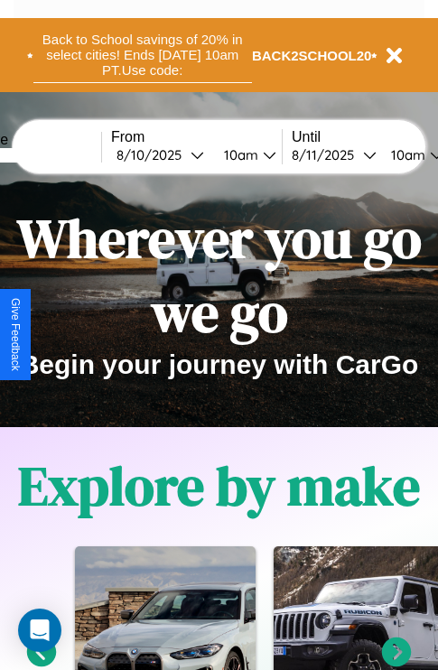
click at [142, 55] on button "Back to School savings of 20% in select cities! Ends 9/1 at 10am PT. Use code:" at bounding box center [142, 55] width 219 height 56
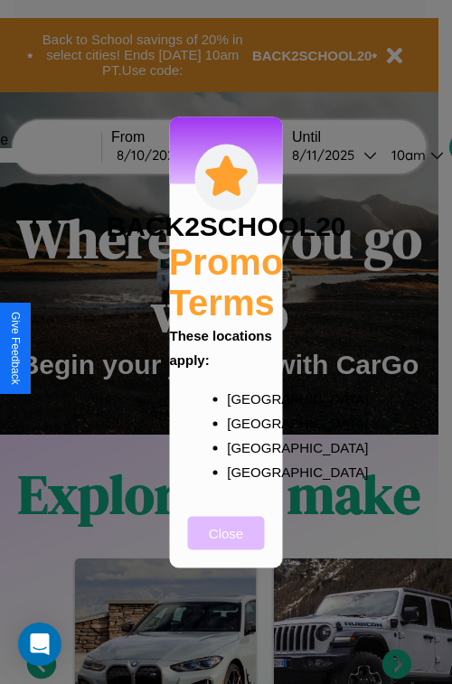
click at [226, 545] on button "Close" at bounding box center [226, 532] width 77 height 33
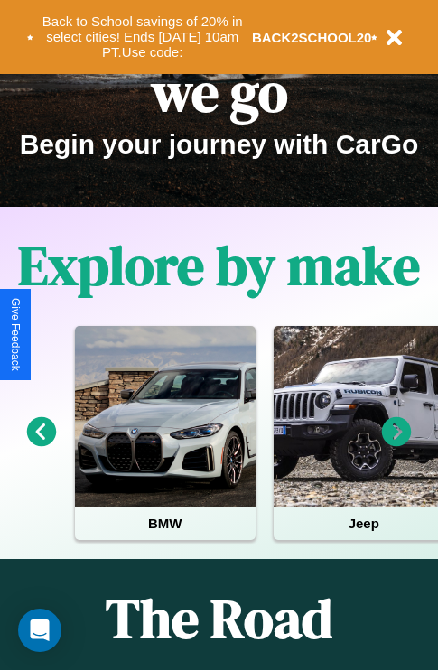
scroll to position [278, 0]
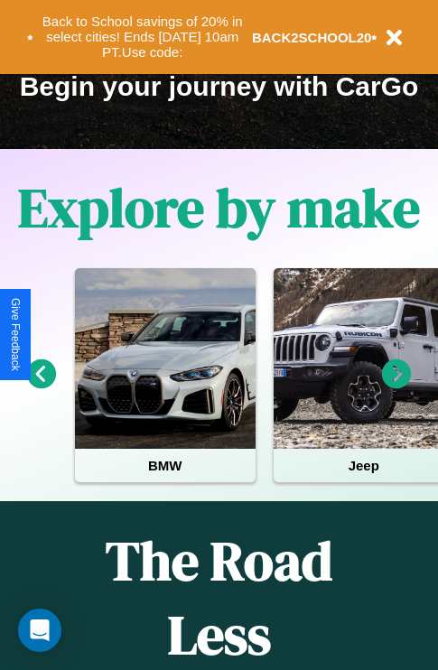
click at [396, 386] on icon at bounding box center [397, 374] width 30 height 30
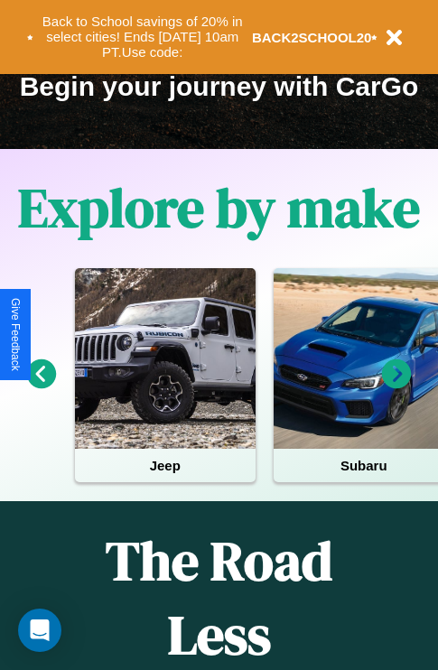
click at [396, 386] on icon at bounding box center [397, 374] width 30 height 30
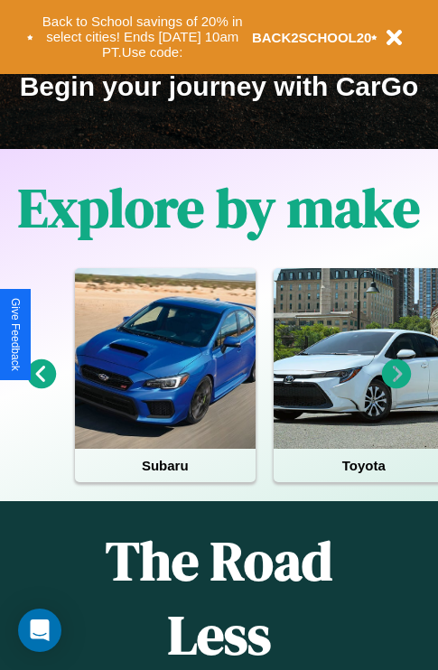
click at [41, 386] on icon at bounding box center [42, 374] width 30 height 30
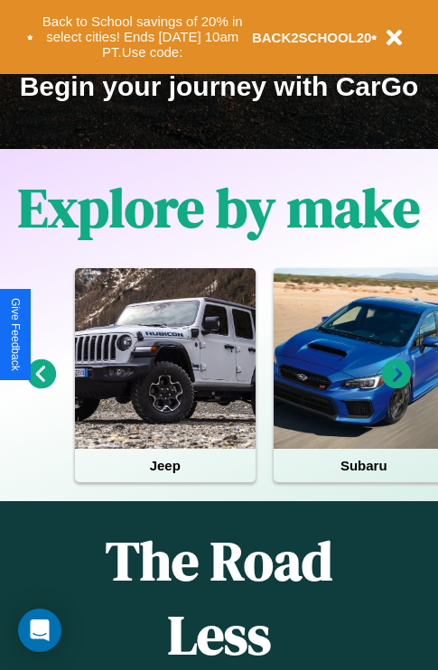
click at [396, 386] on icon at bounding box center [397, 374] width 30 height 30
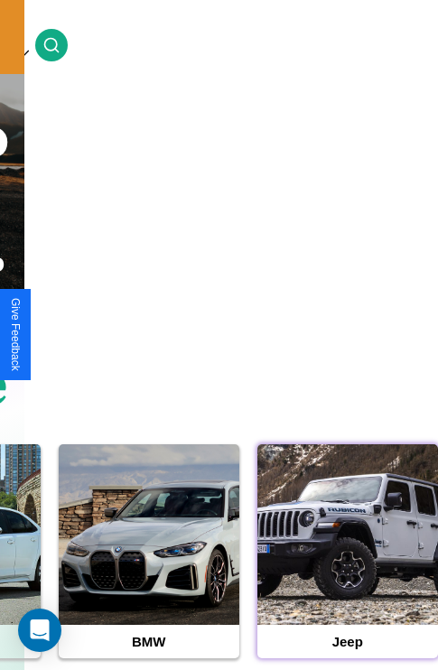
click at [347, 563] on div at bounding box center [347, 534] width 181 height 181
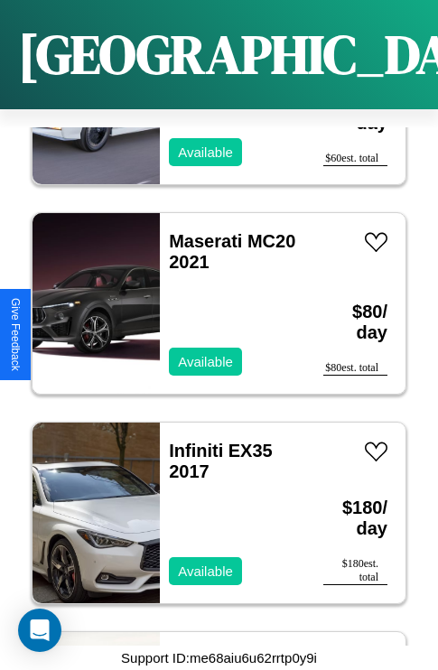
scroll to position [20808, 0]
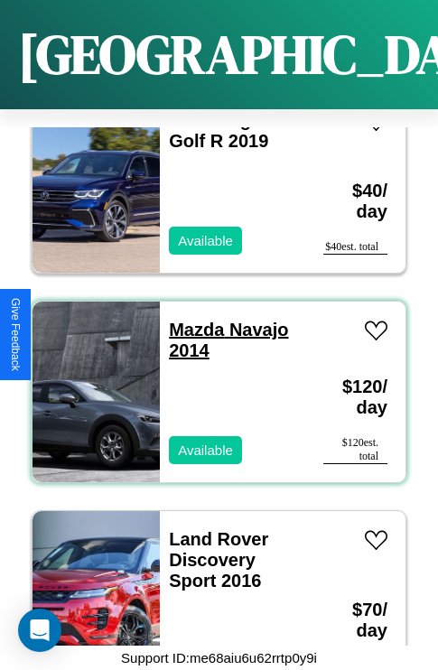
click at [191, 320] on link "Mazda Navajo 2014" at bounding box center [228, 340] width 119 height 41
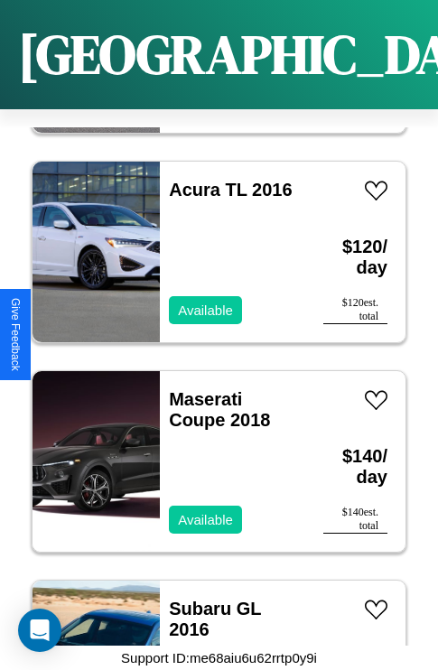
scroll to position [6772, 0]
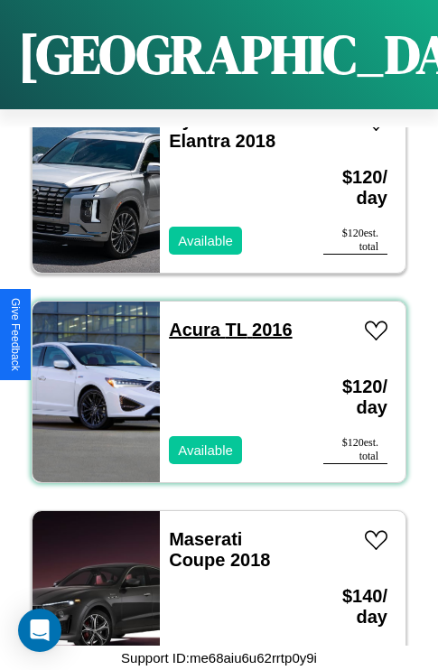
click at [189, 320] on link "Acura TL 2016" at bounding box center [230, 330] width 123 height 20
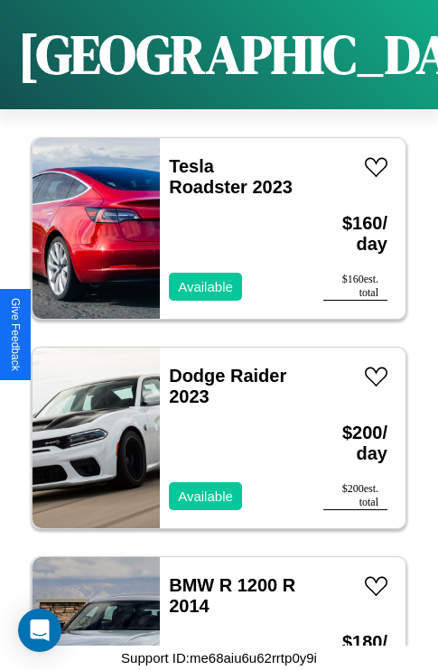
scroll to position [11381, 0]
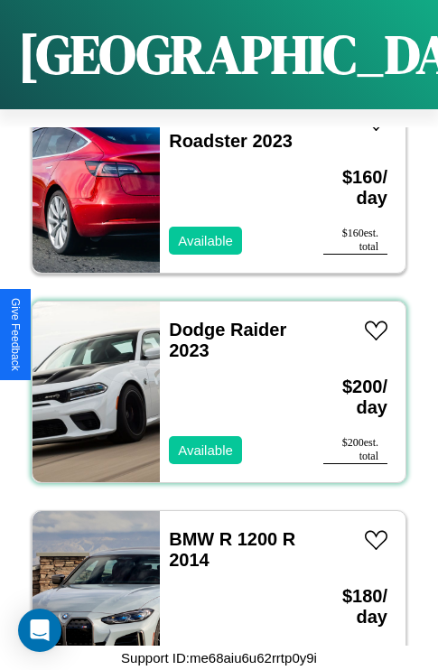
click at [212, 381] on div "Dodge Raider 2023 Available" at bounding box center [232, 392] width 145 height 181
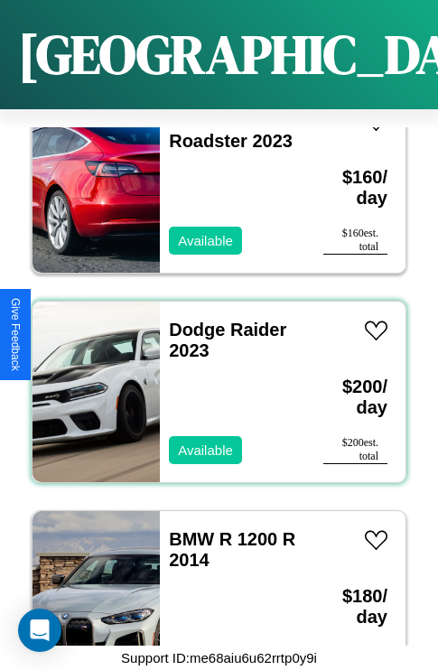
click at [212, 381] on div "Dodge Raider 2023 Available" at bounding box center [232, 392] width 145 height 181
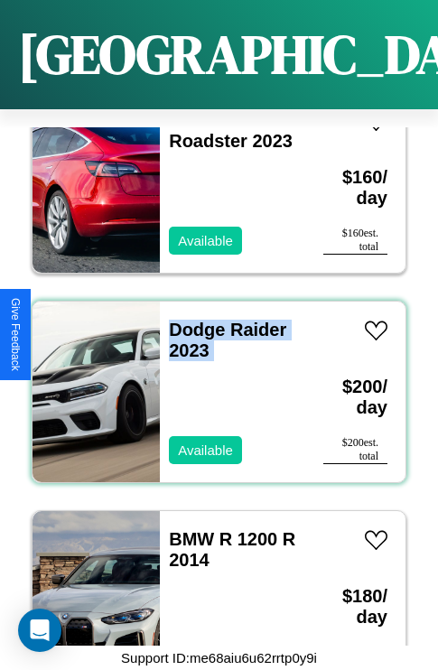
click at [212, 381] on div "Dodge Raider 2023 Available" at bounding box center [232, 392] width 145 height 181
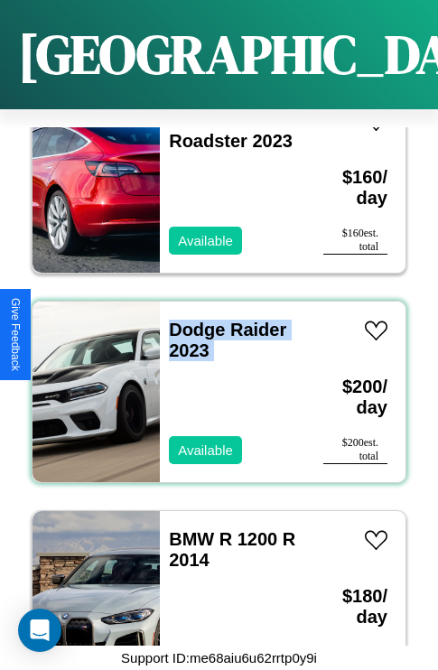
click at [212, 381] on div "Dodge Raider 2023 Available" at bounding box center [232, 392] width 145 height 181
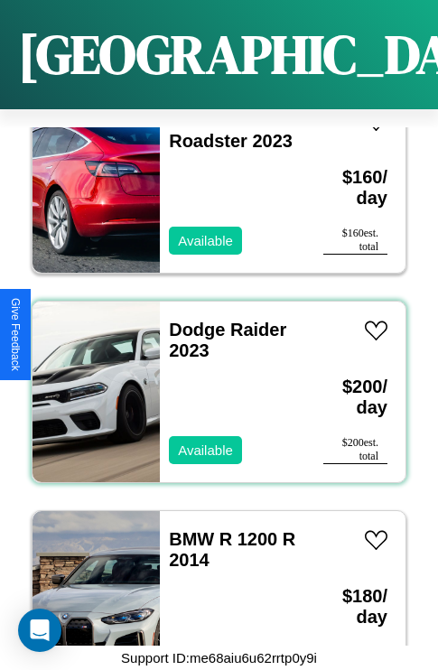
click at [212, 381] on div "Dodge Raider 2023 Available" at bounding box center [232, 392] width 145 height 181
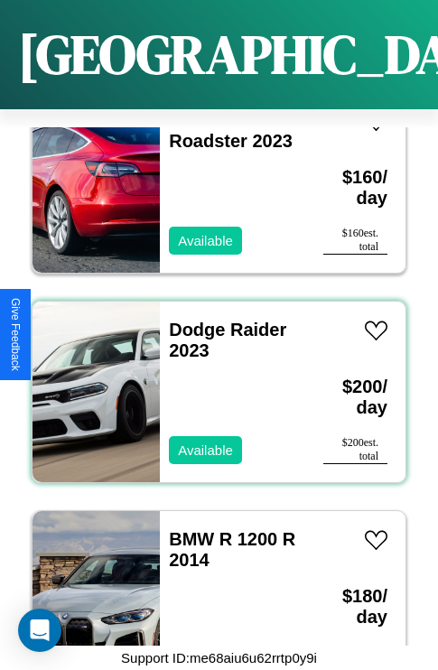
click at [212, 381] on div "Dodge Raider 2023 Available" at bounding box center [232, 392] width 145 height 181
click at [191, 320] on link "Dodge Raider 2023" at bounding box center [227, 340] width 117 height 41
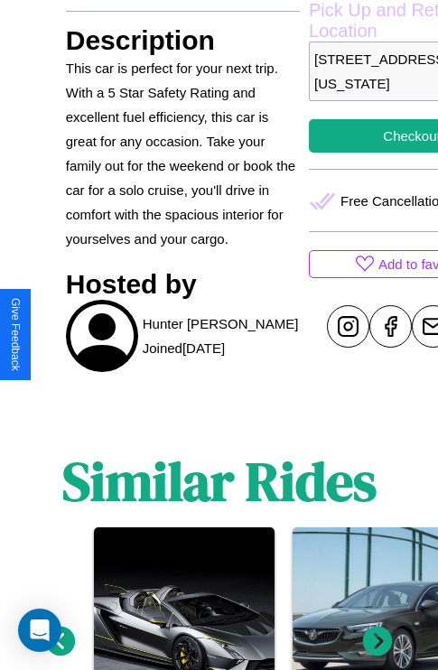
scroll to position [780, 0]
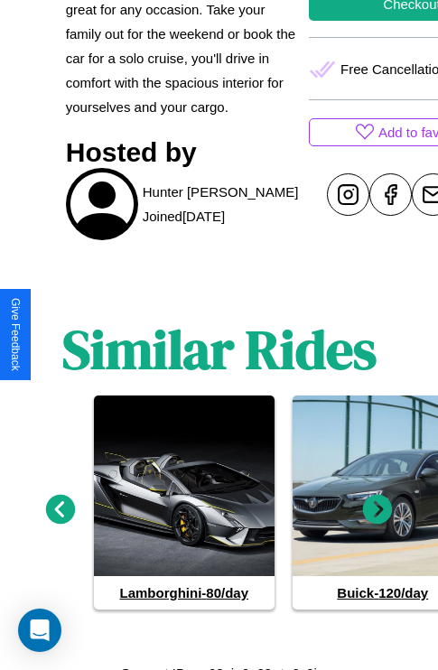
click at [377, 502] on icon at bounding box center [378, 509] width 30 height 30
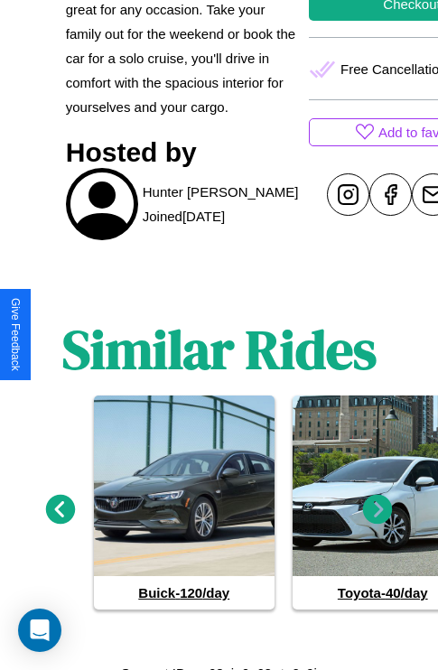
click at [377, 502] on icon at bounding box center [378, 509] width 30 height 30
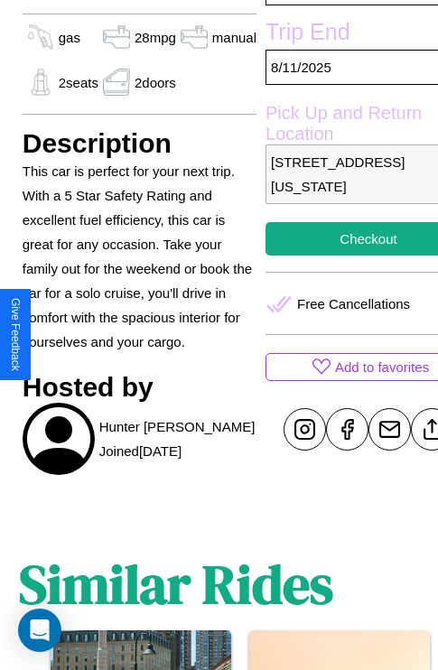
scroll to position [449, 61]
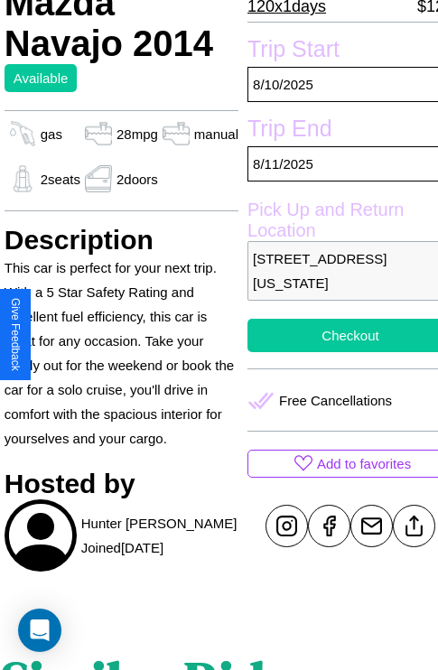
click at [335, 335] on button "Checkout" at bounding box center [350, 335] width 206 height 33
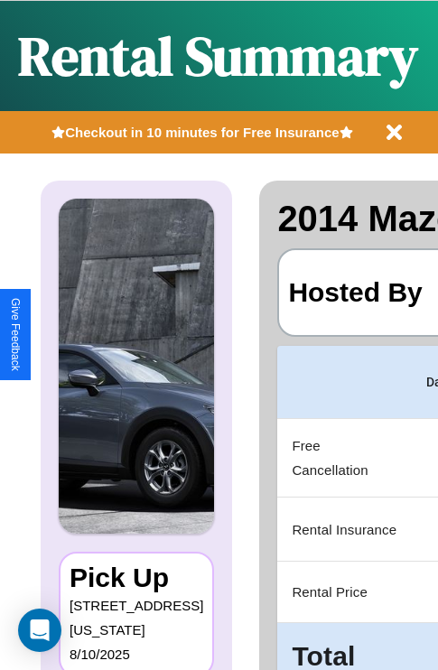
scroll to position [0, 341]
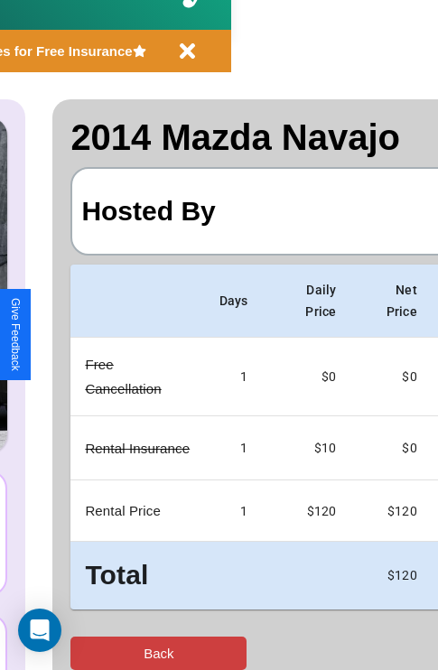
click at [88, 653] on button "Back" at bounding box center [158, 653] width 176 height 33
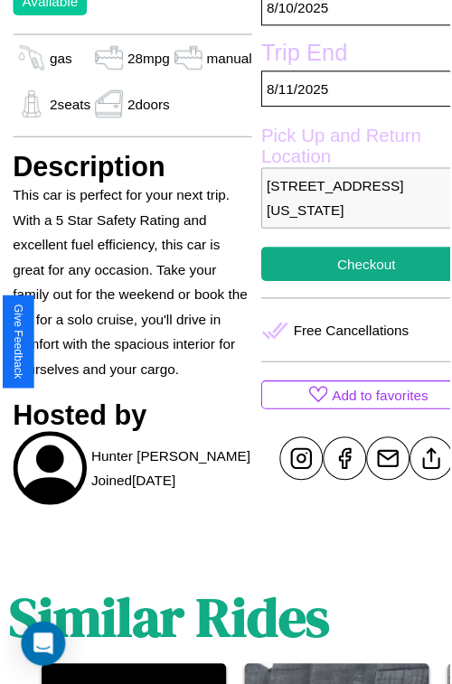
scroll to position [577, 61]
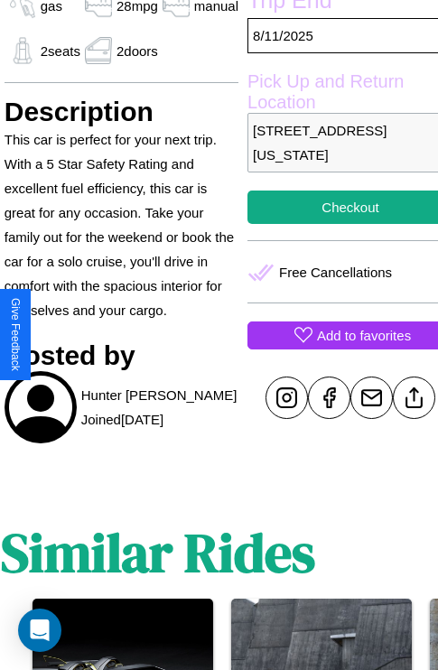
click at [335, 335] on p "Add to favorites" at bounding box center [364, 335] width 94 height 24
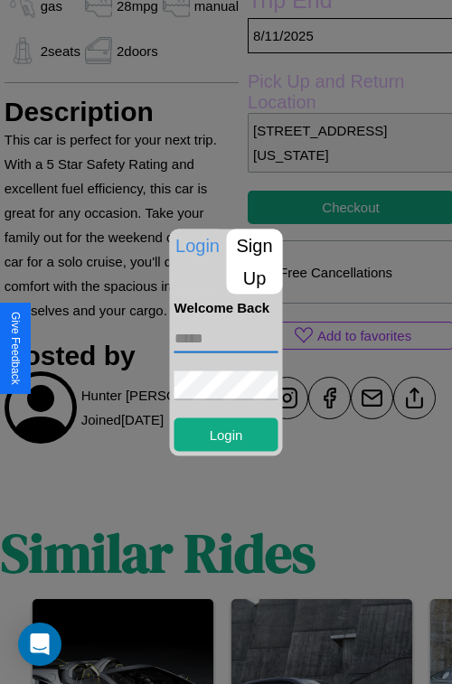
click at [226, 338] on input "text" at bounding box center [226, 337] width 104 height 29
type input "**********"
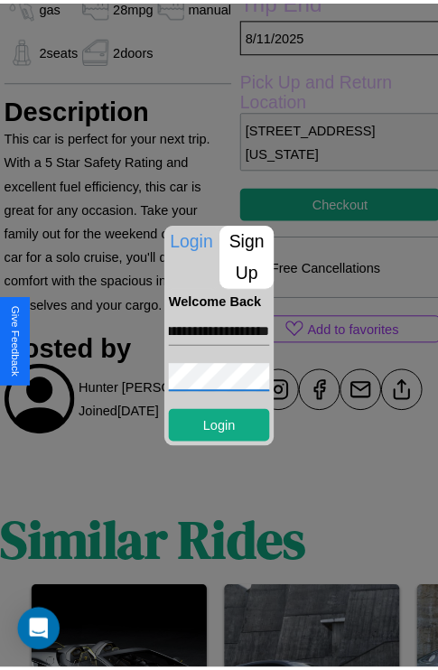
scroll to position [0, 0]
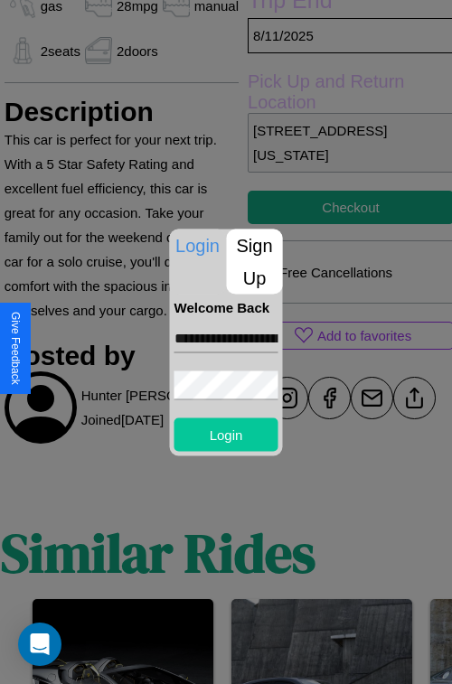
click at [226, 433] on button "Login" at bounding box center [226, 433] width 104 height 33
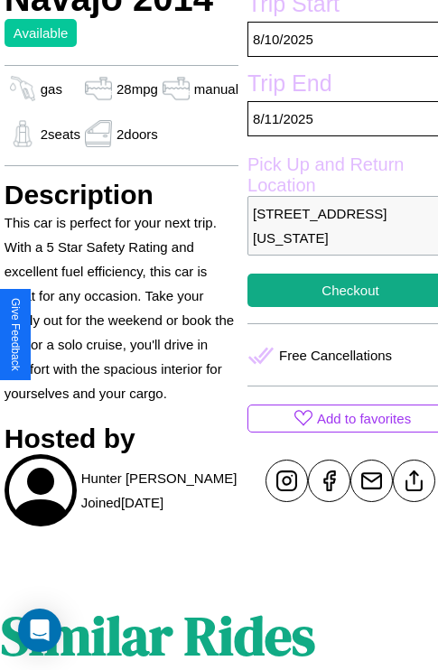
scroll to position [449, 61]
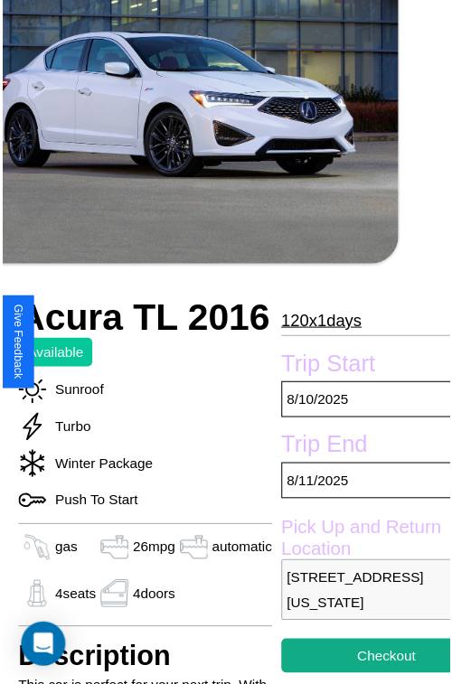
scroll to position [163, 76]
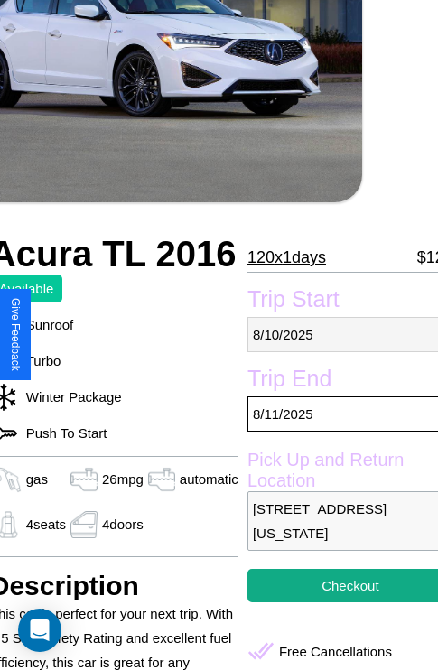
click at [335, 334] on p "[DATE]" at bounding box center [350, 334] width 206 height 35
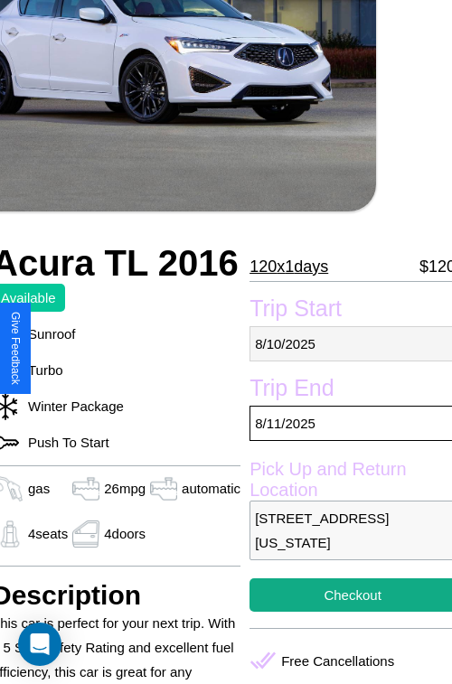
select select "*"
select select "****"
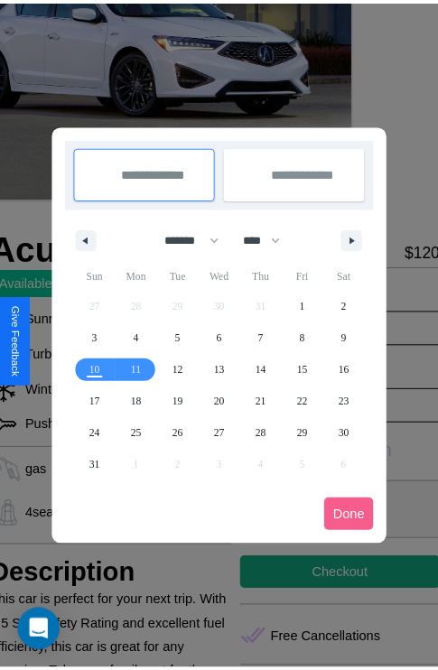
scroll to position [0, 76]
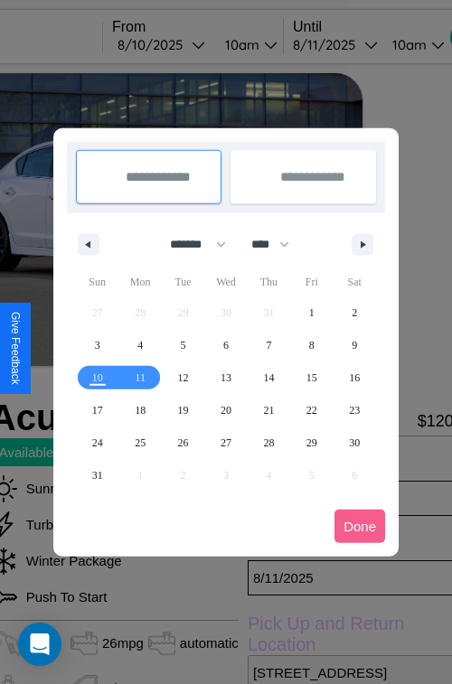
click at [186, 44] on div at bounding box center [226, 342] width 452 height 684
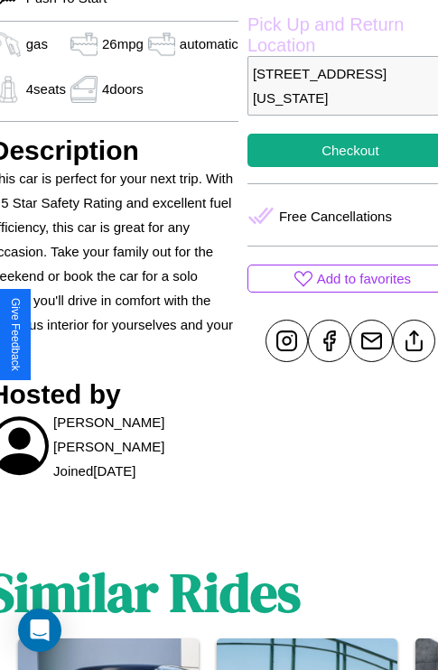
scroll to position [605, 76]
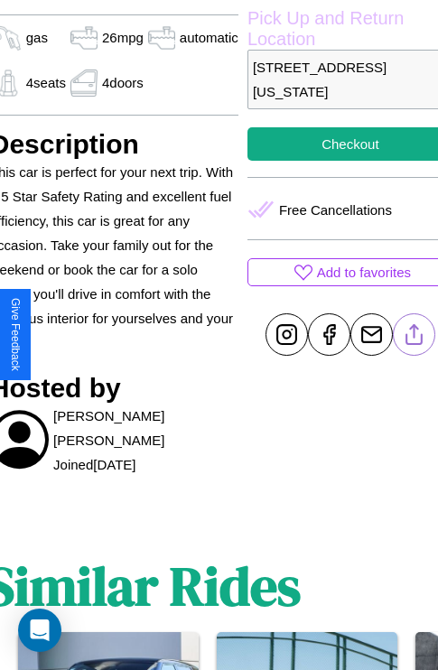
click at [414, 334] on line at bounding box center [414, 331] width 0 height 13
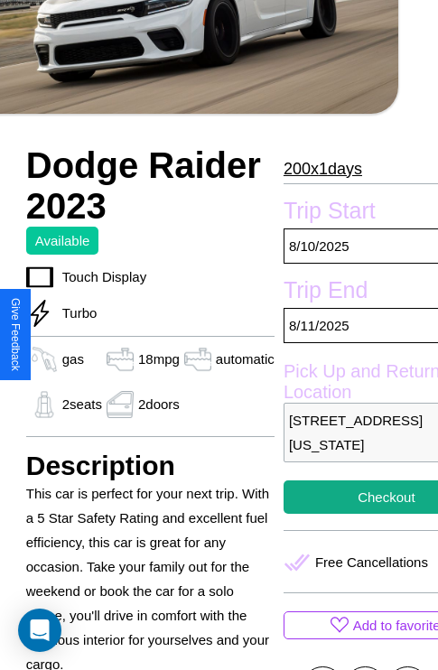
scroll to position [340, 76]
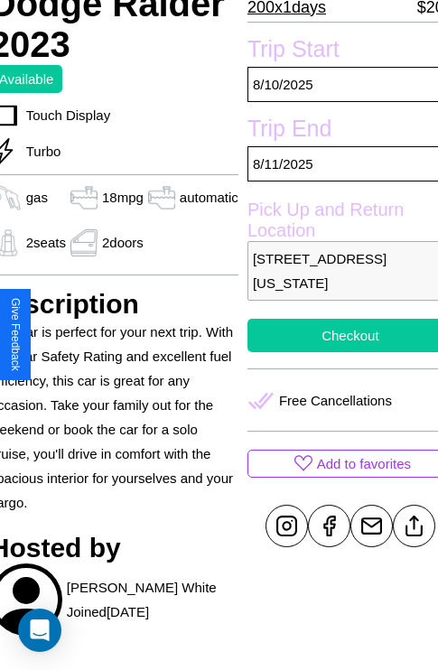
click at [335, 335] on button "Checkout" at bounding box center [350, 335] width 206 height 33
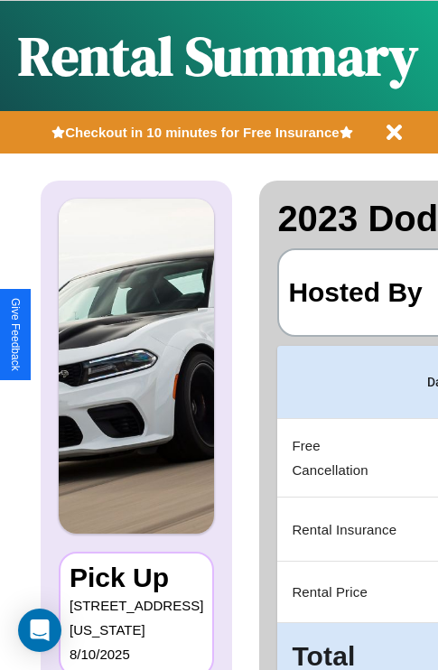
scroll to position [0, 341]
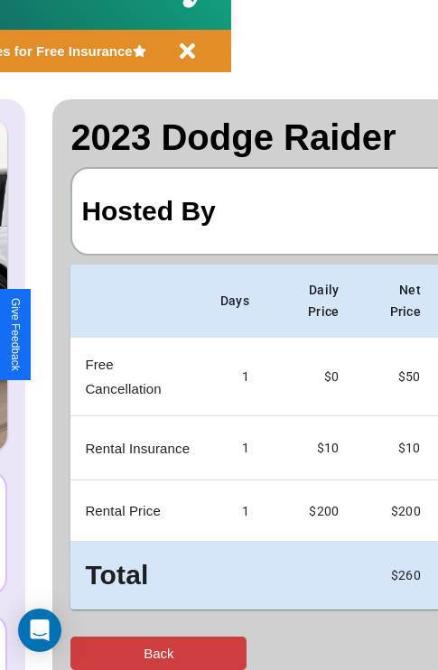
click at [88, 653] on button "Back" at bounding box center [158, 653] width 176 height 33
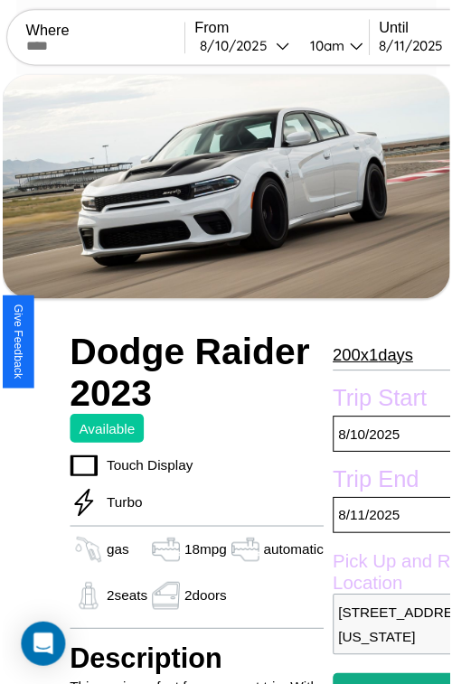
scroll to position [89, 76]
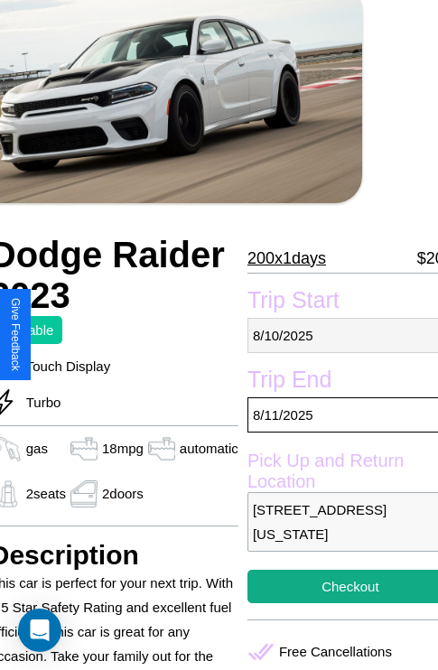
click at [335, 335] on p "[DATE]" at bounding box center [350, 335] width 206 height 35
select select "*"
select select "****"
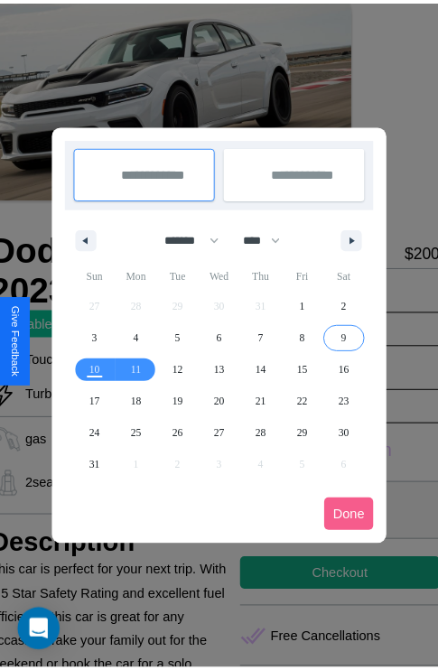
scroll to position [0, 76]
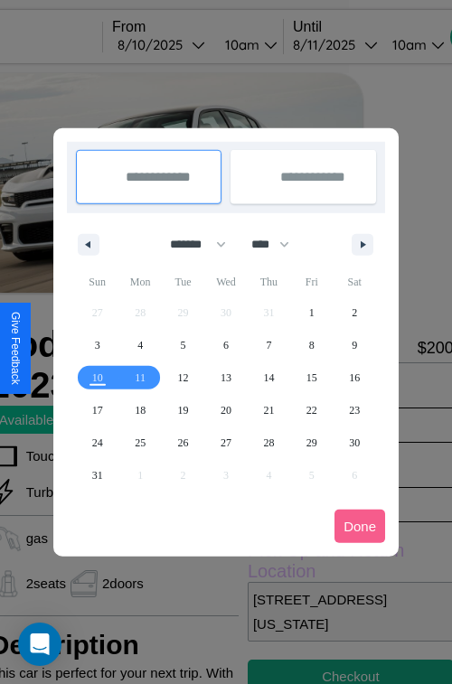
click at [186, 44] on div at bounding box center [226, 342] width 452 height 684
